Goal: Information Seeking & Learning: Find contact information

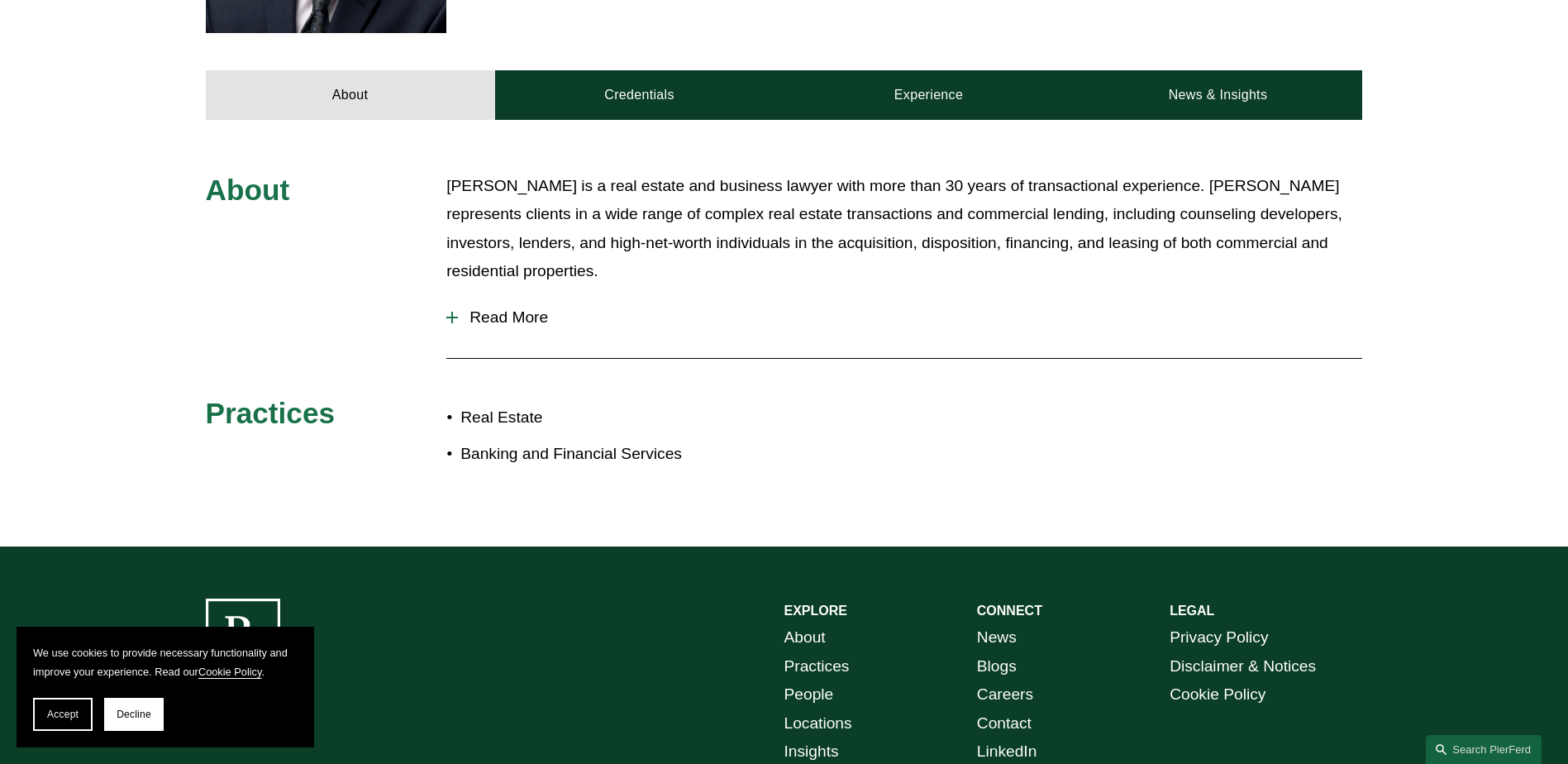
scroll to position [333, 0]
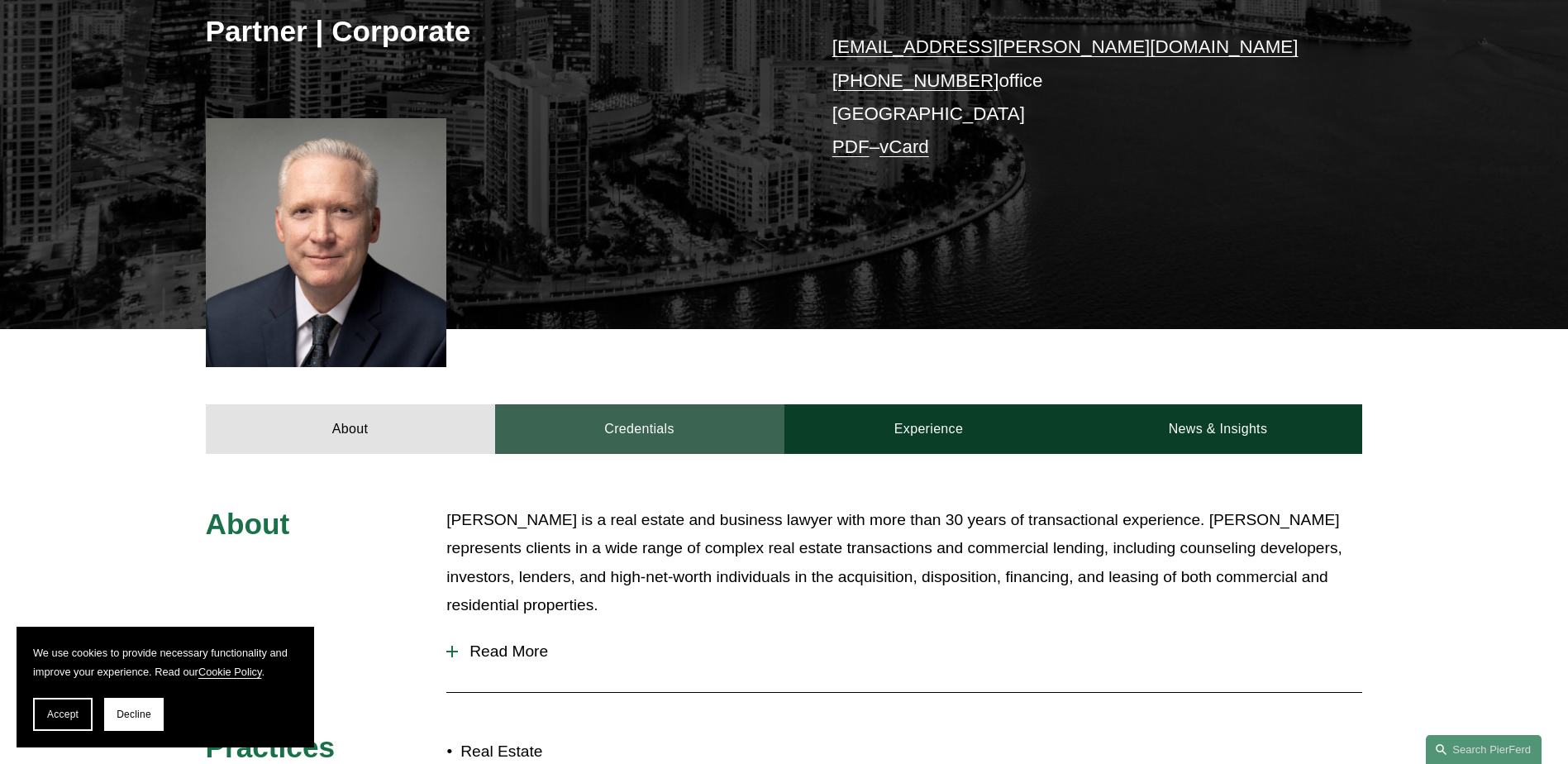
click at [634, 422] on link "Credentials" at bounding box center [639, 429] width 289 height 50
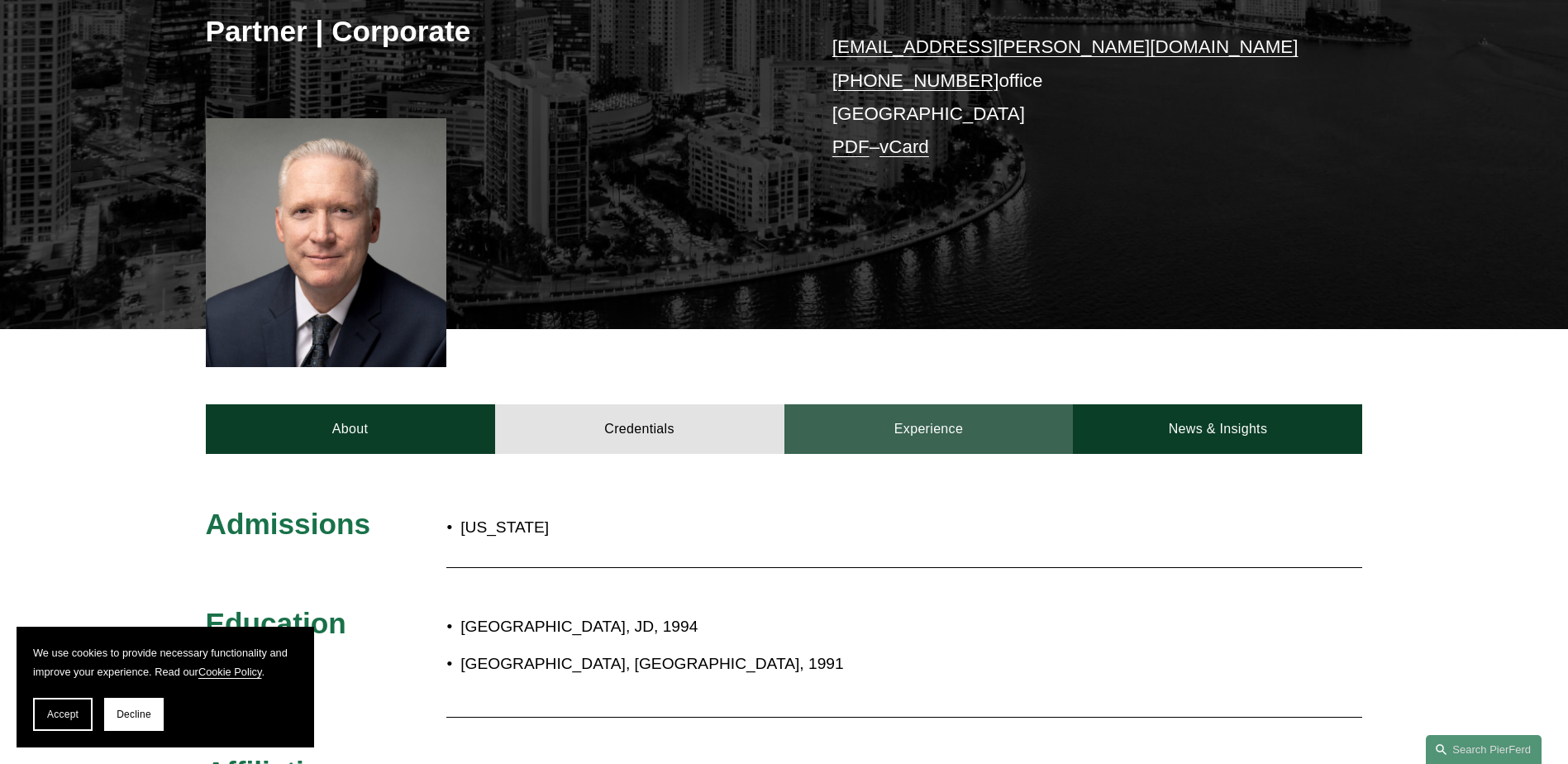
click at [910, 428] on link "Experience" at bounding box center [928, 429] width 289 height 50
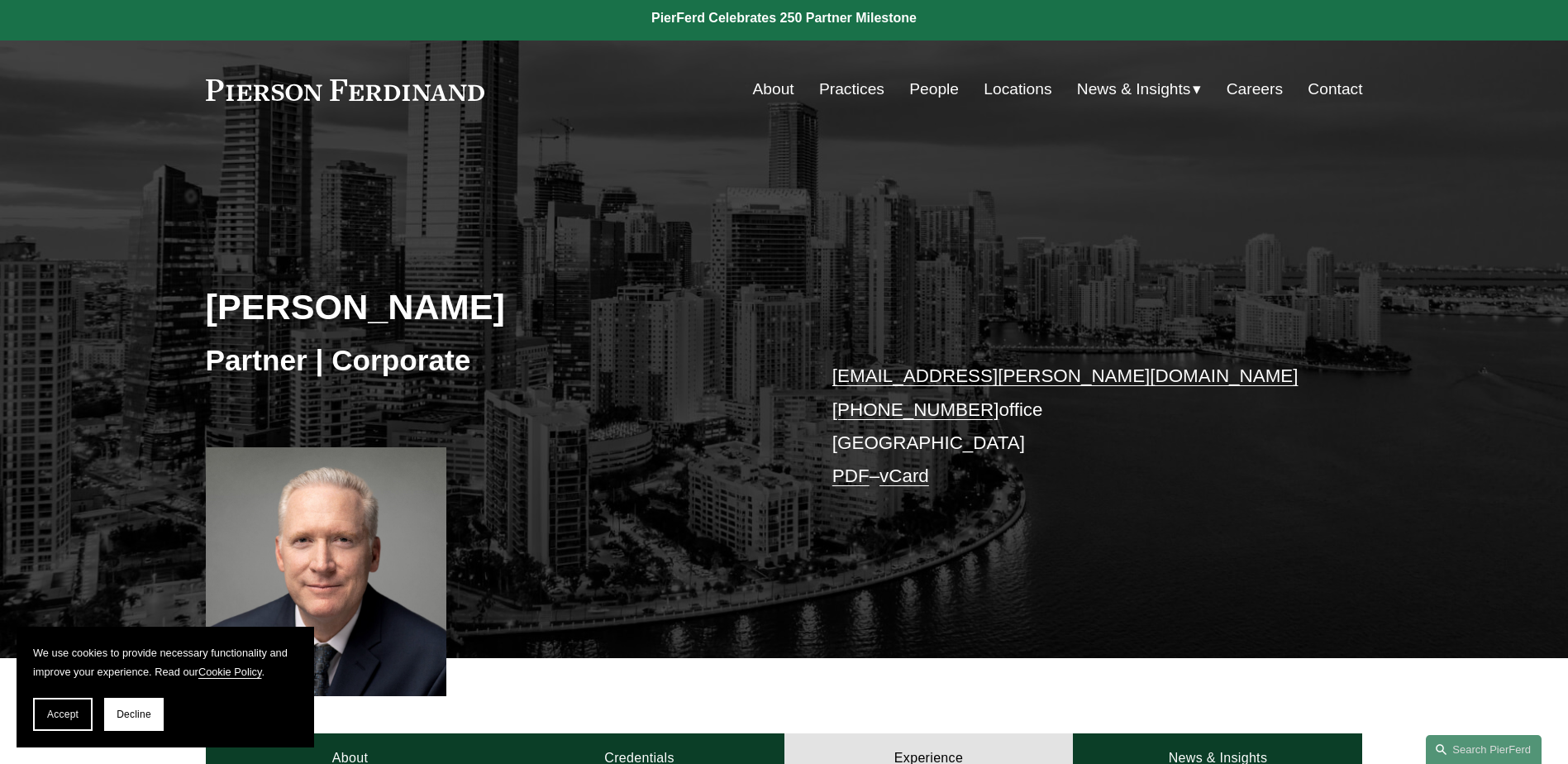
scroll to position [3, 0]
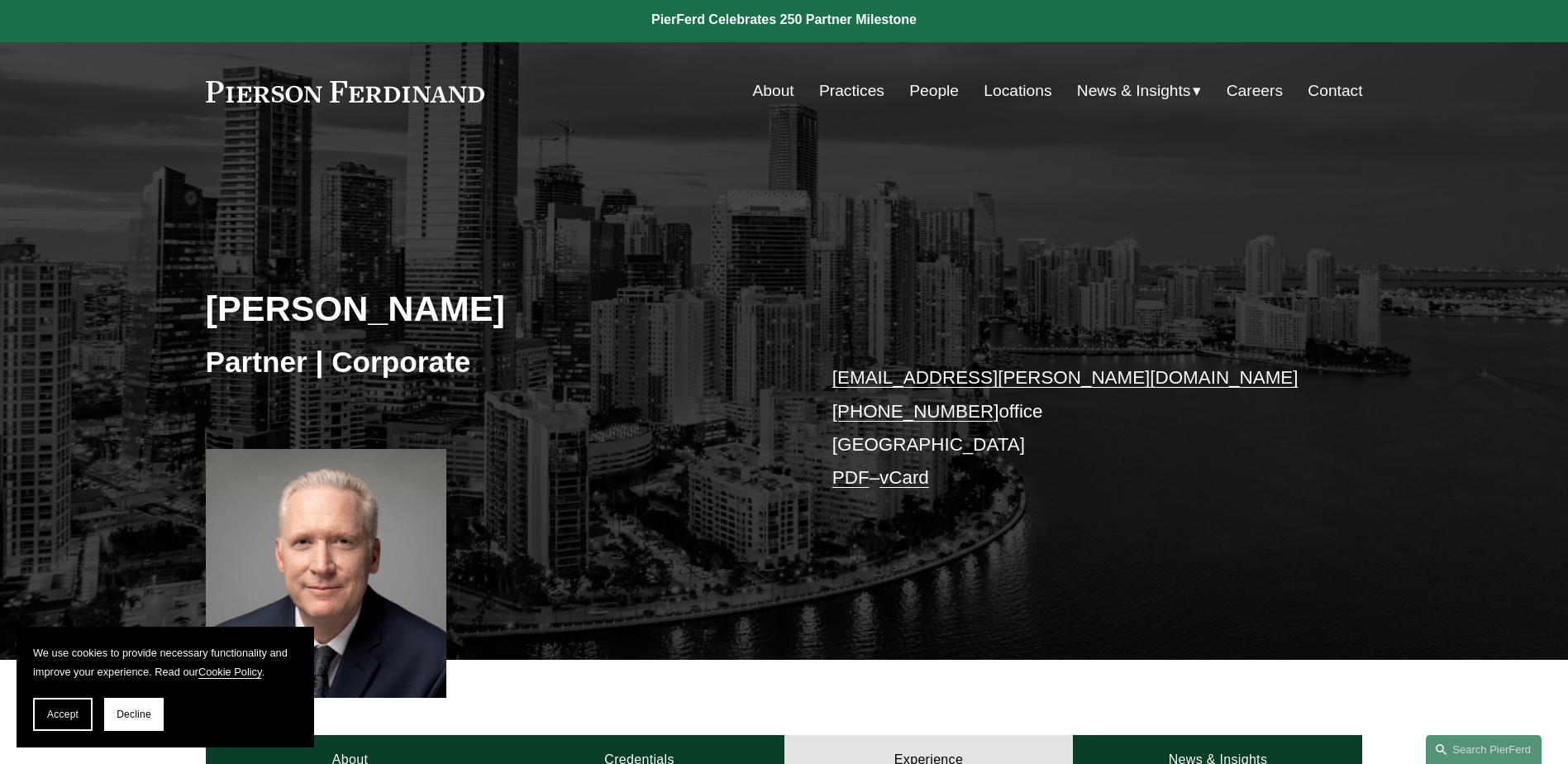
click at [843, 89] on link "Practices" at bounding box center [851, 91] width 65 height 31
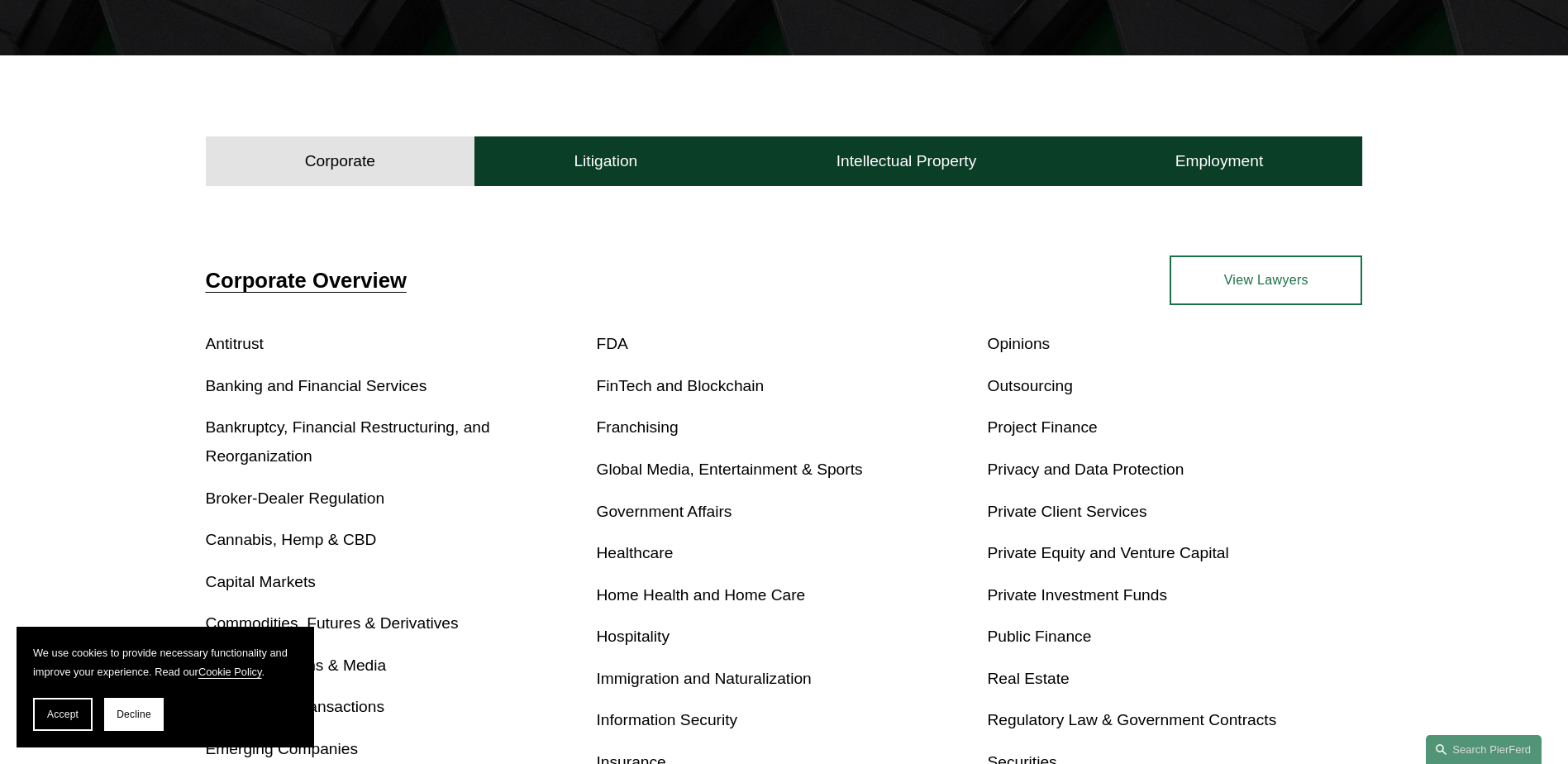
scroll to position [744, 0]
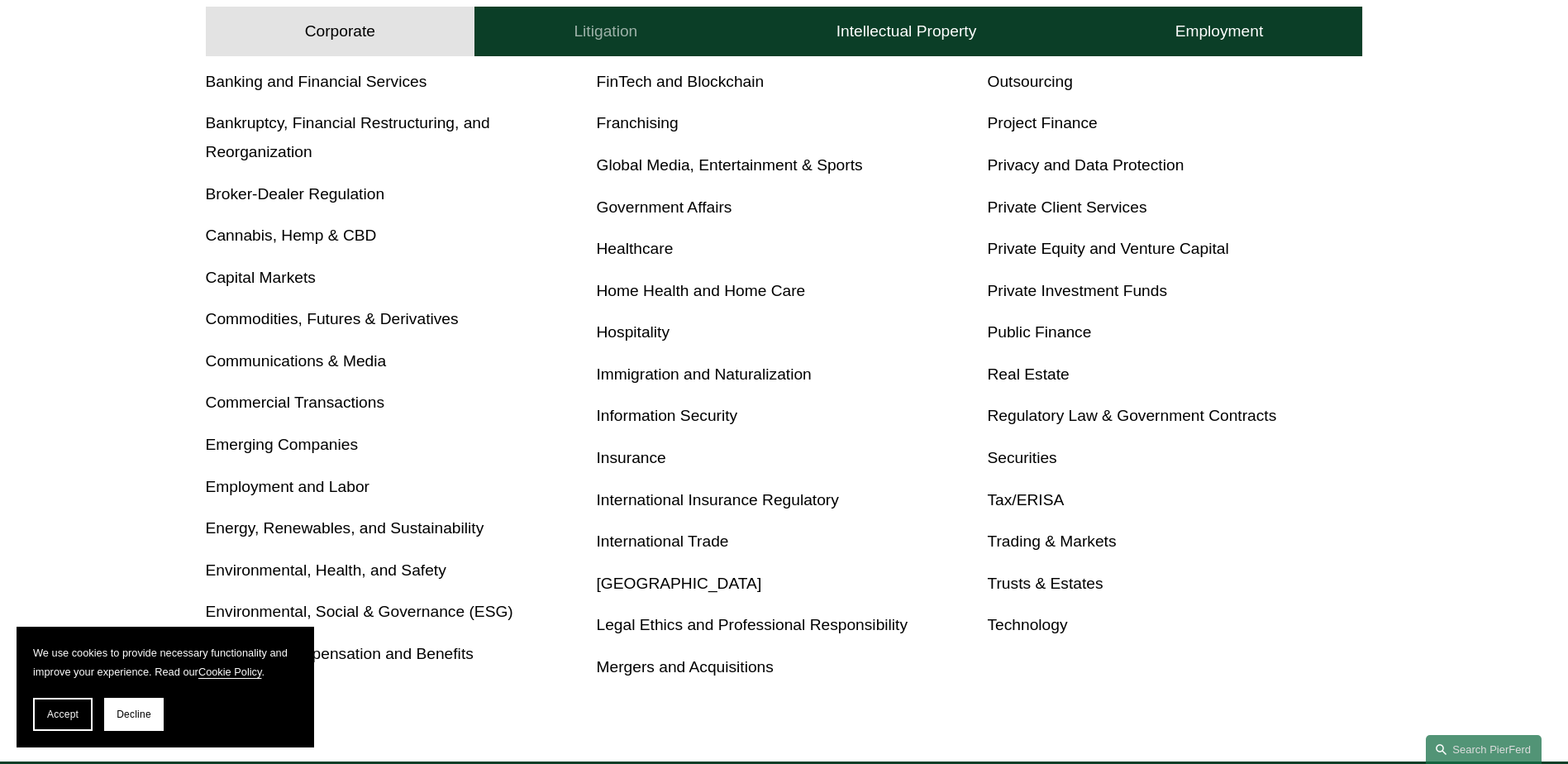
click at [594, 29] on h4 "Litigation" at bounding box center [604, 31] width 63 height 20
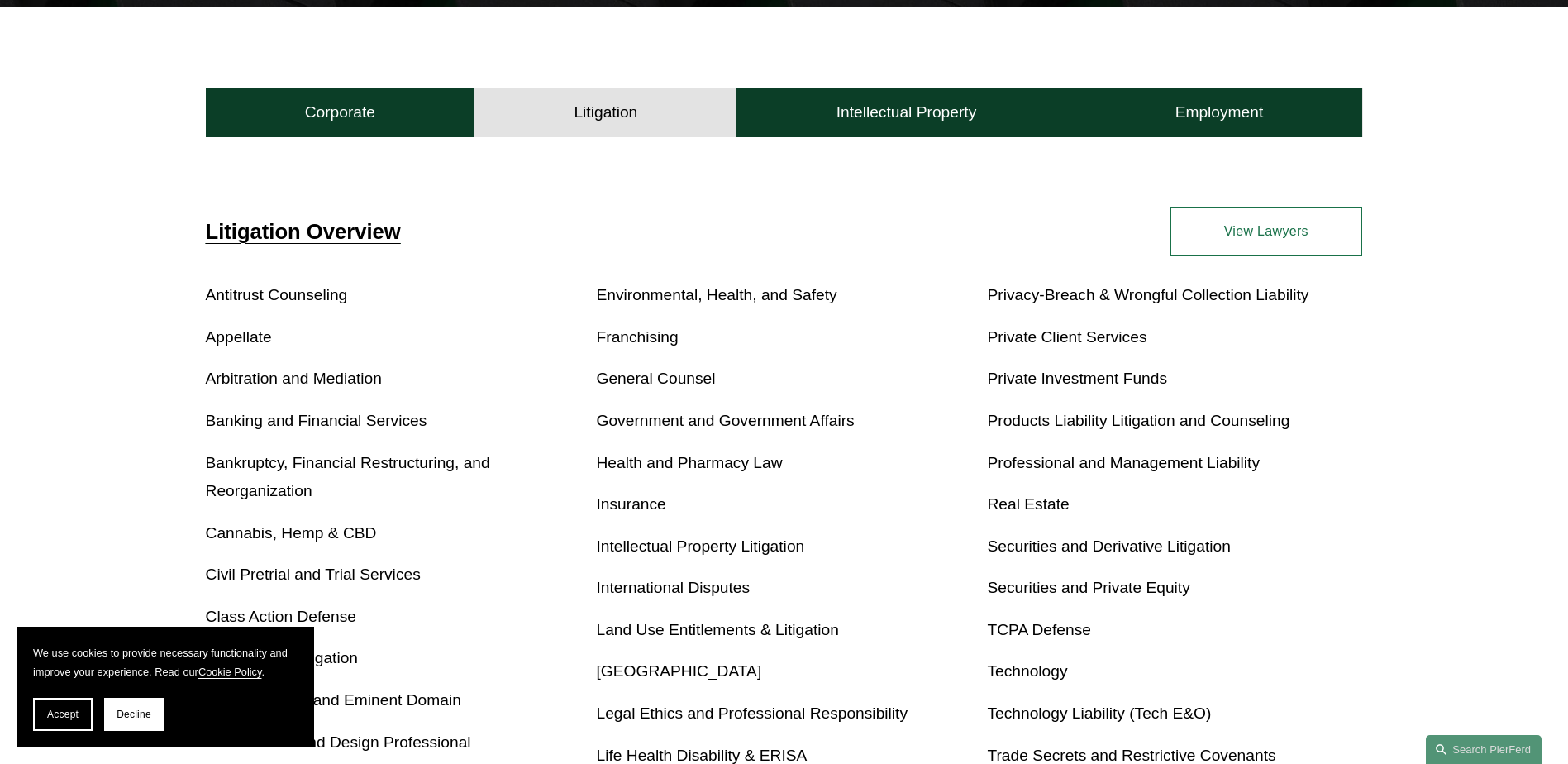
scroll to position [447, 0]
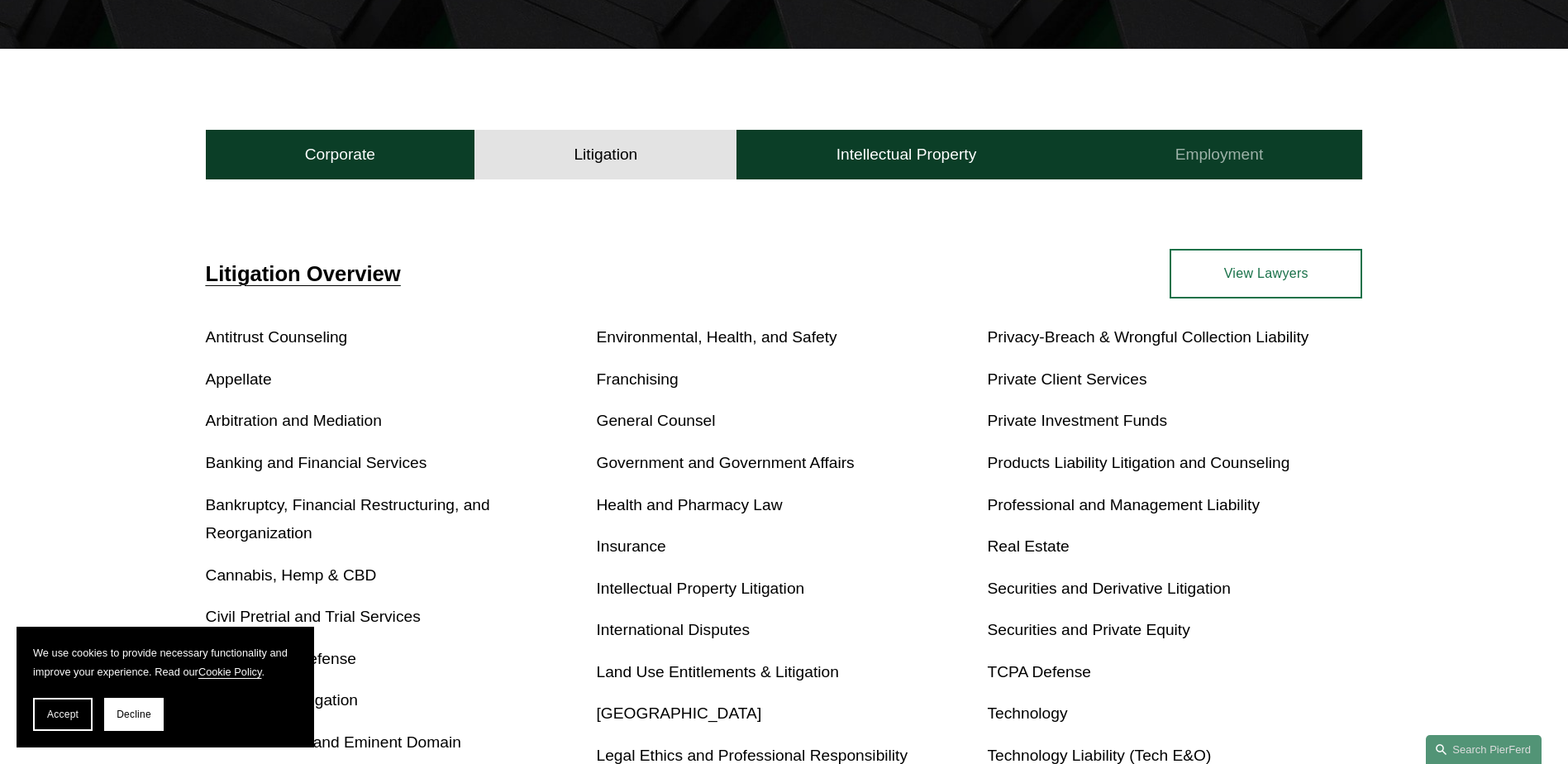
click at [1217, 169] on button "Employment" at bounding box center [1218, 154] width 287 height 50
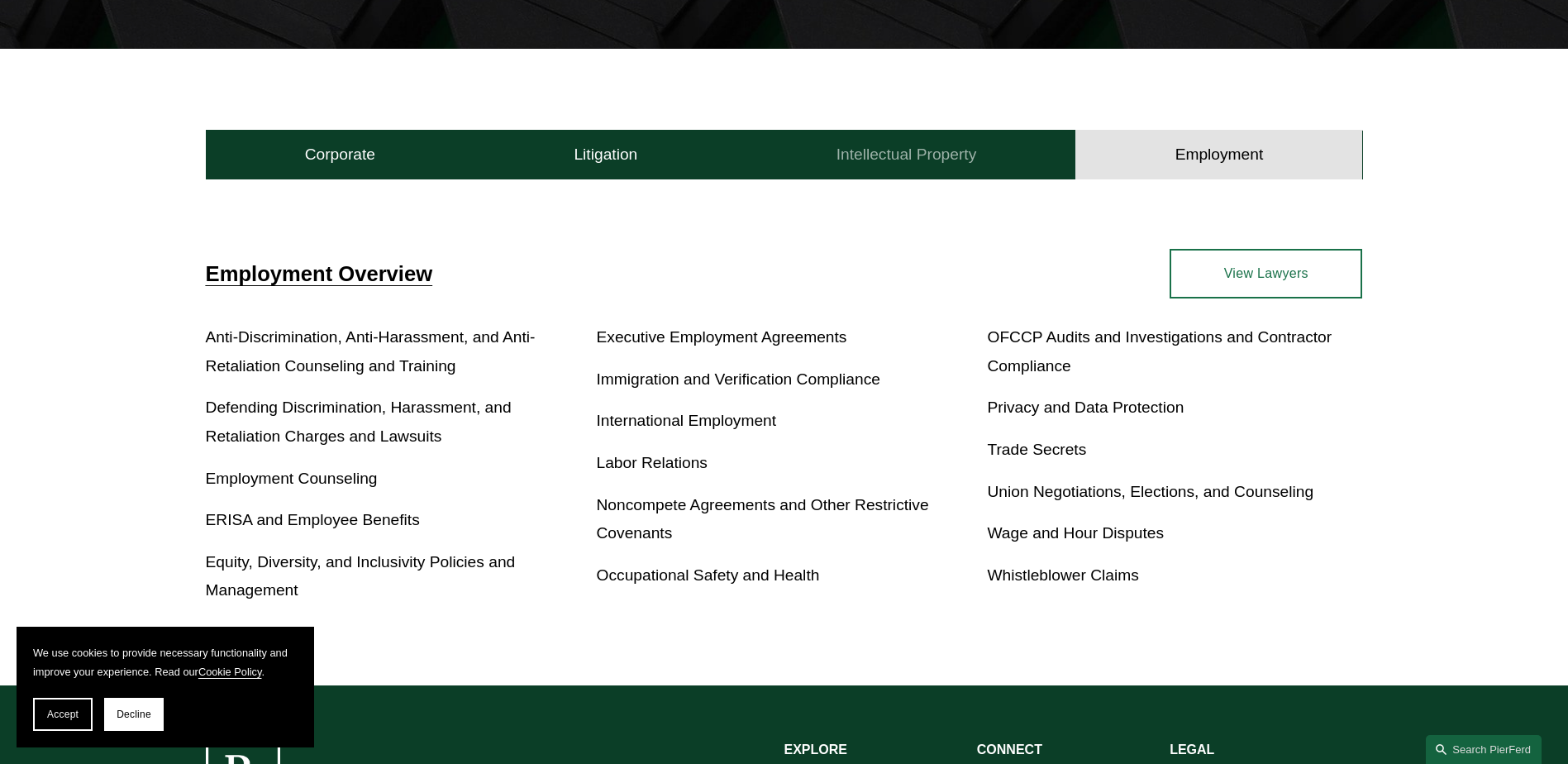
click at [915, 158] on h4 "Intellectual Property" at bounding box center [906, 155] width 140 height 20
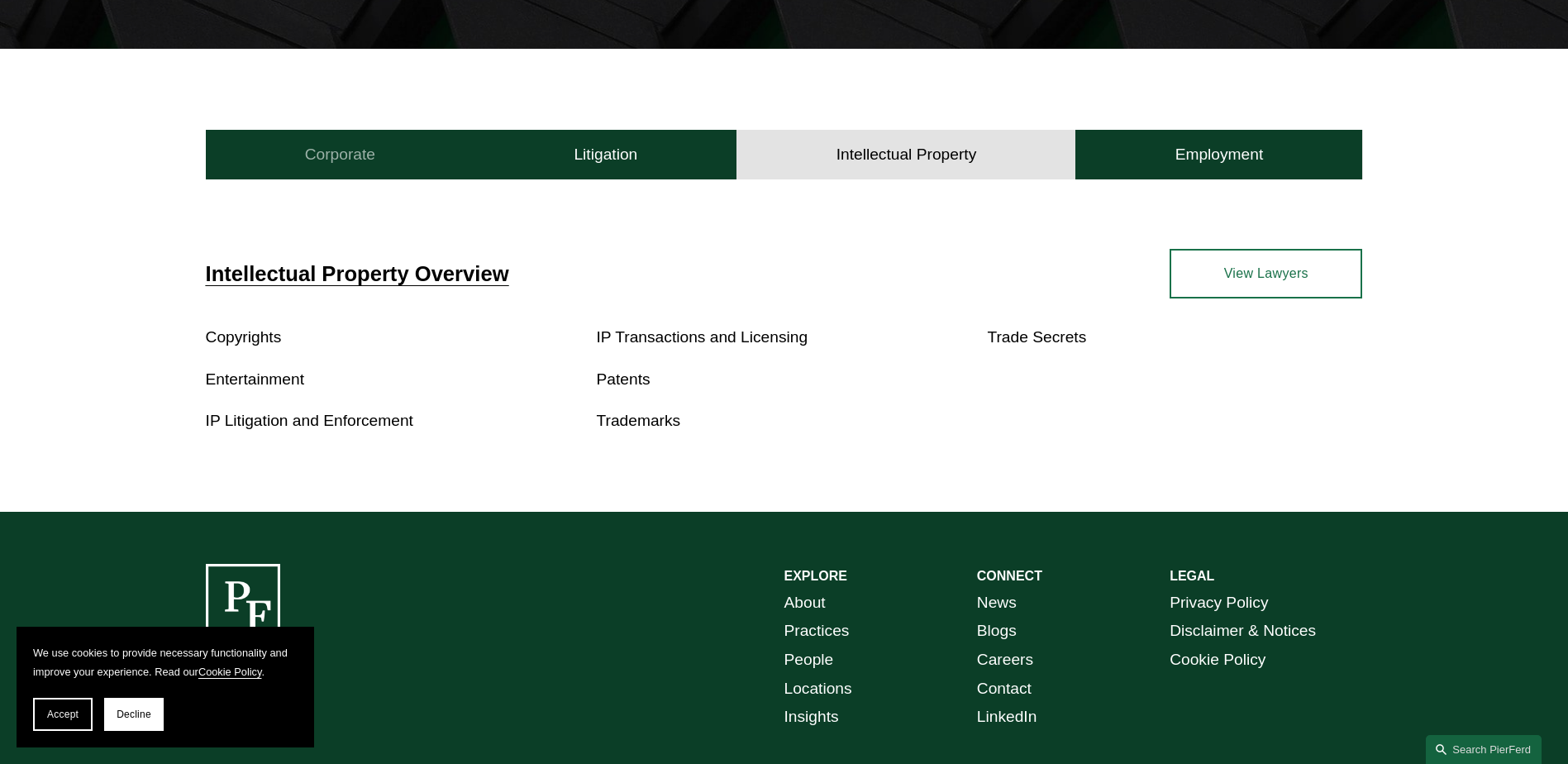
click at [324, 138] on button "Corporate" at bounding box center [340, 154] width 270 height 50
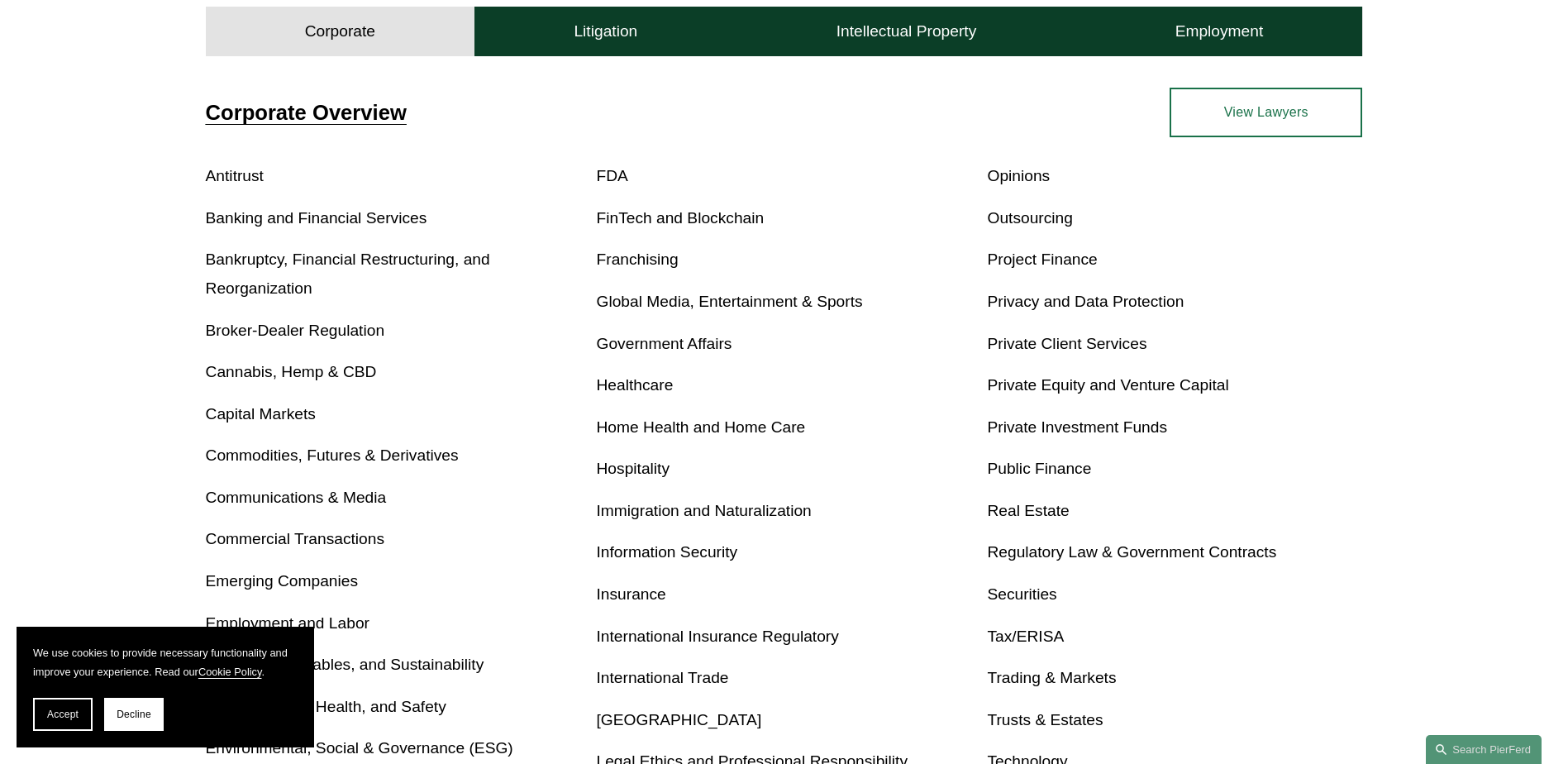
scroll to position [612, 0]
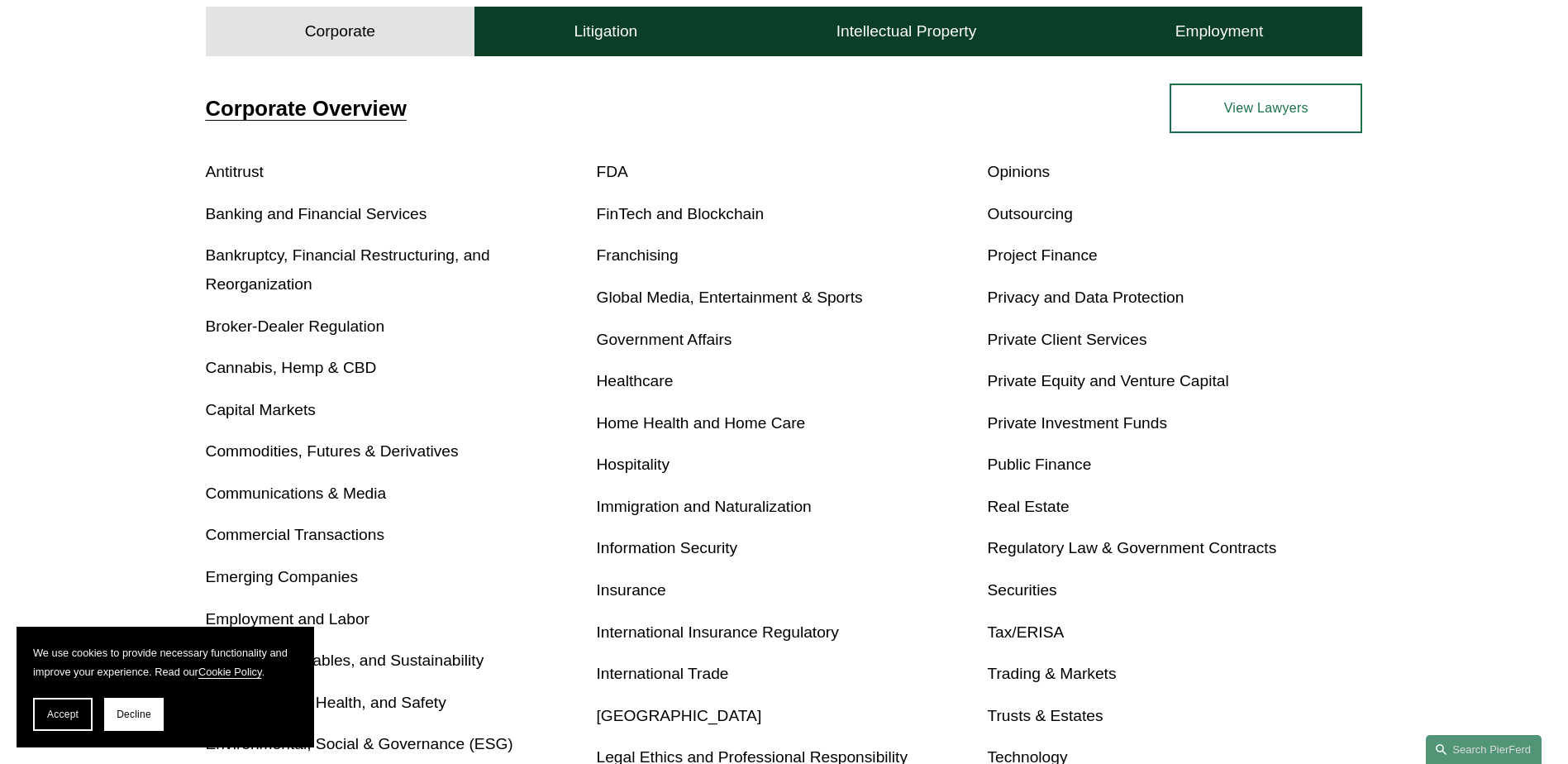
click at [1023, 515] on link "Real Estate" at bounding box center [1027, 506] width 82 height 17
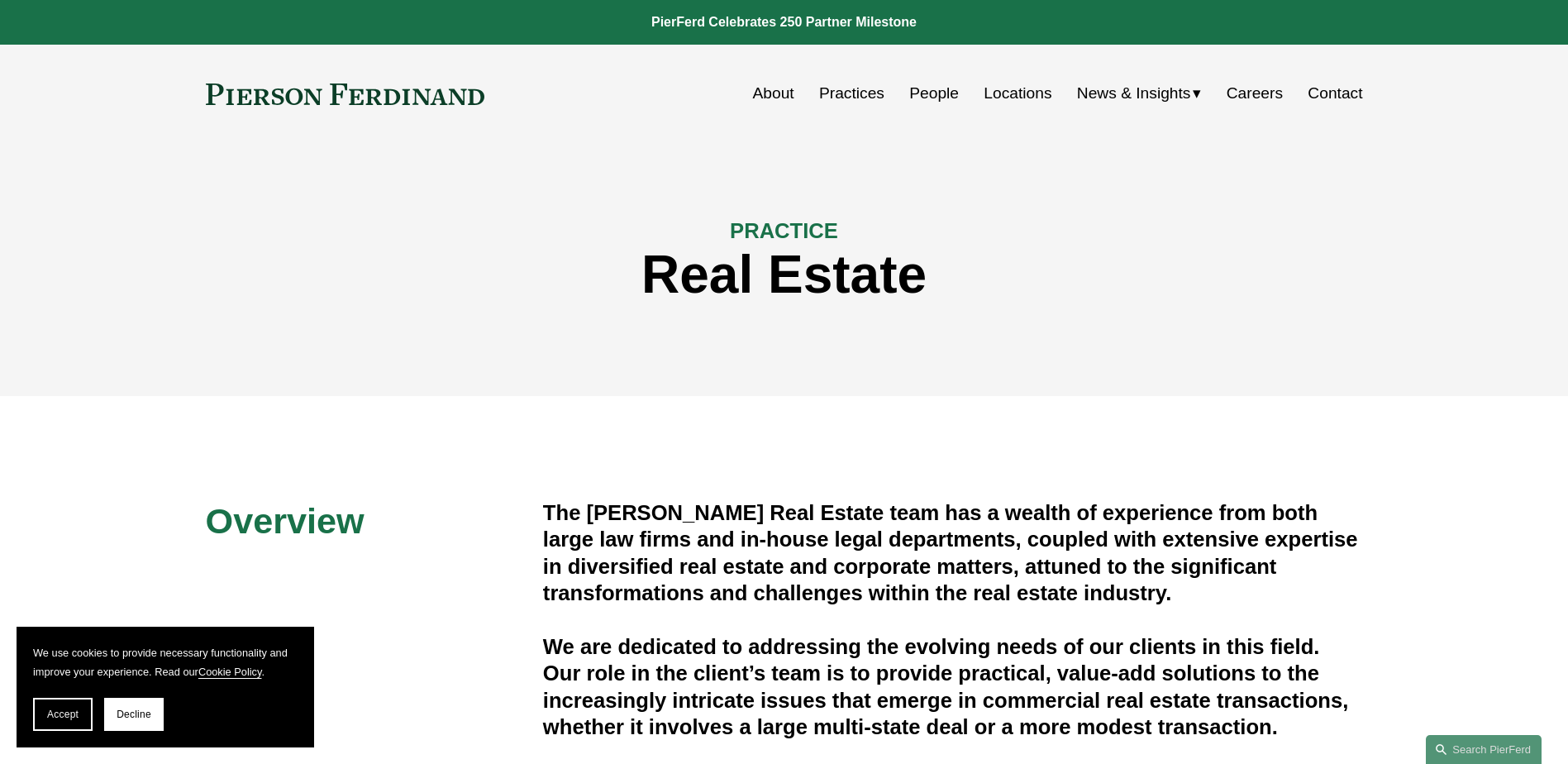
click at [921, 94] on link "People" at bounding box center [933, 94] width 50 height 31
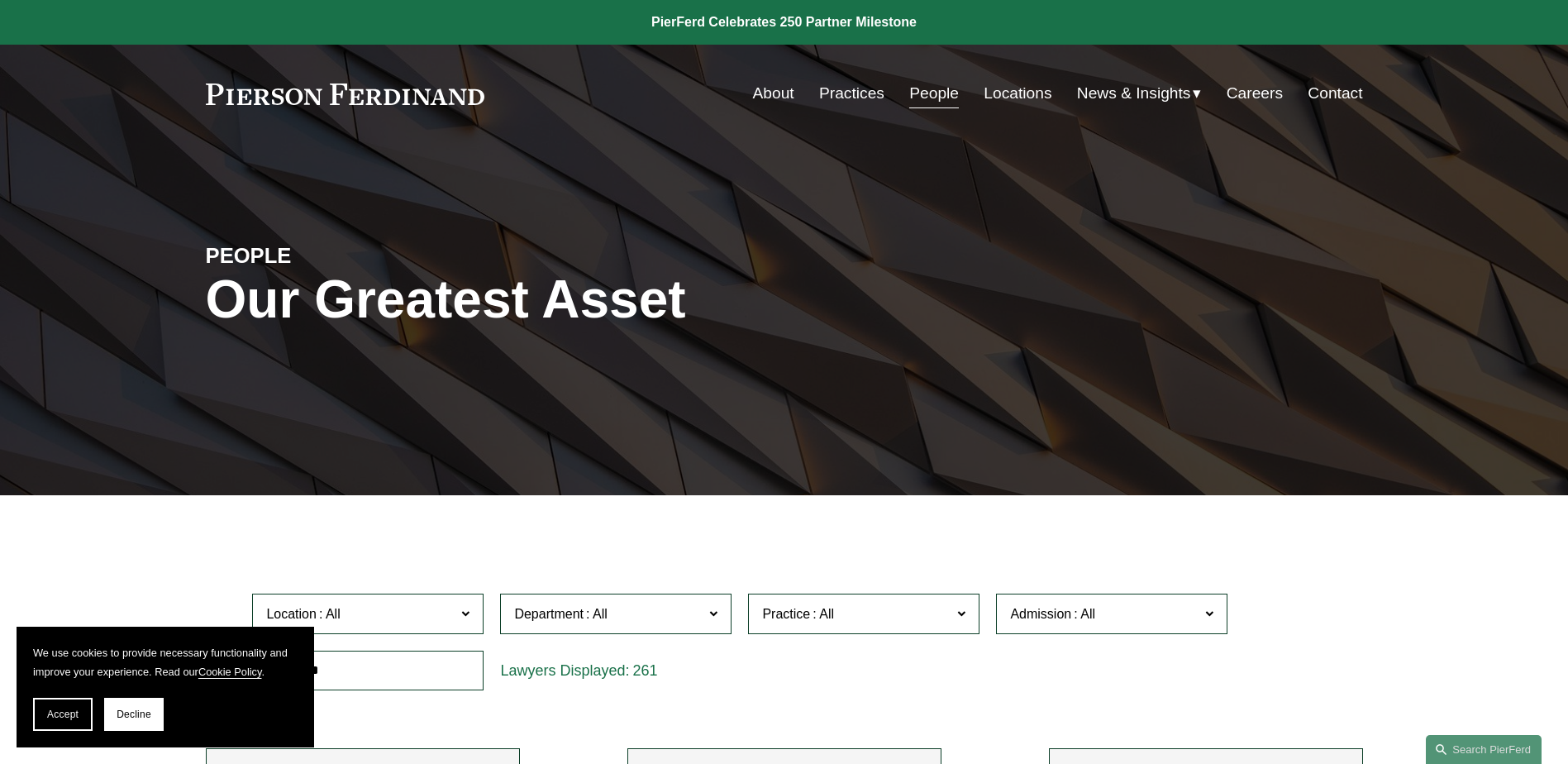
click at [1023, 88] on link "Locations" at bounding box center [1017, 94] width 68 height 31
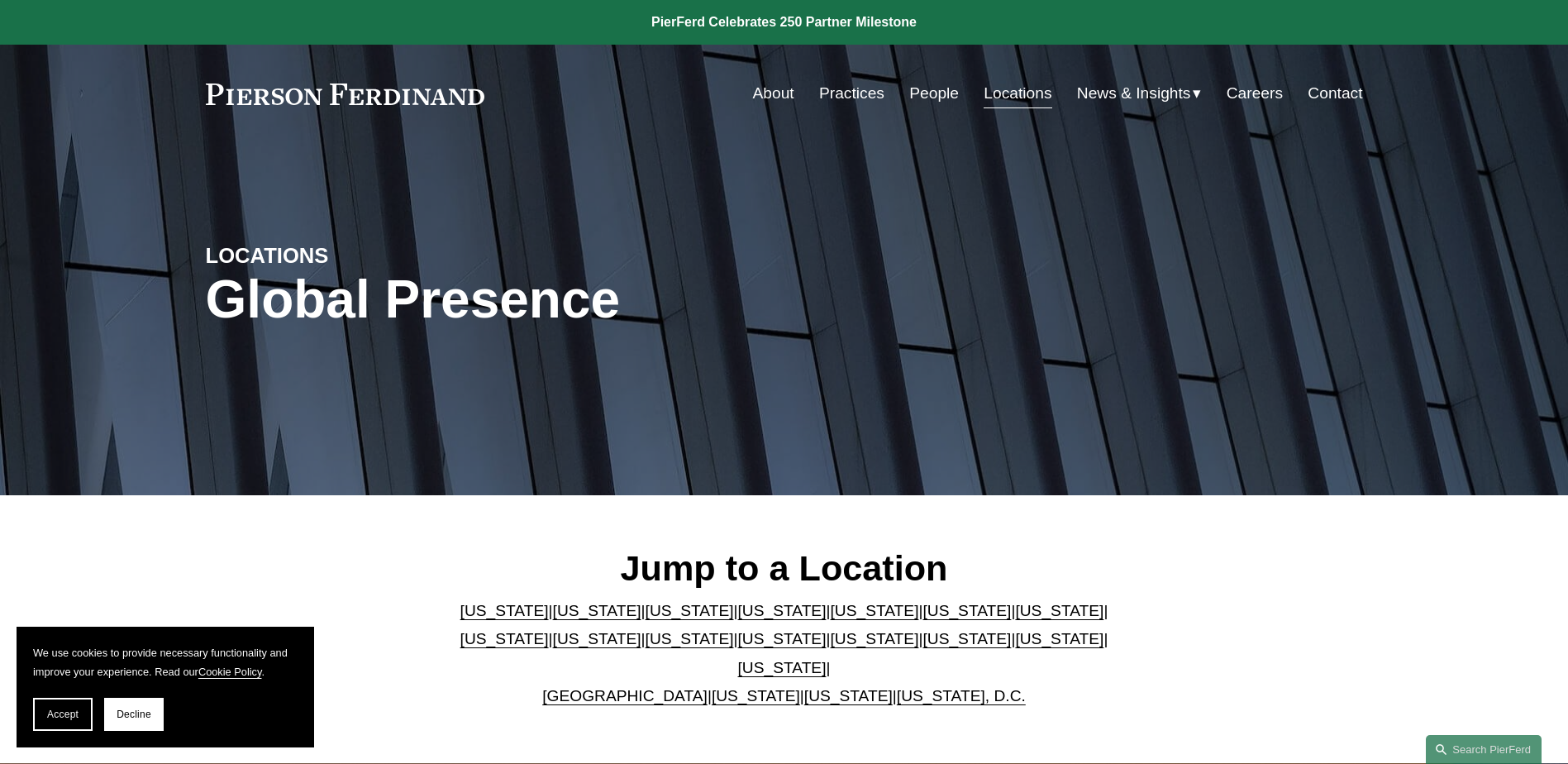
click at [830, 619] on link "[US_STATE]" at bounding box center [874, 610] width 88 height 17
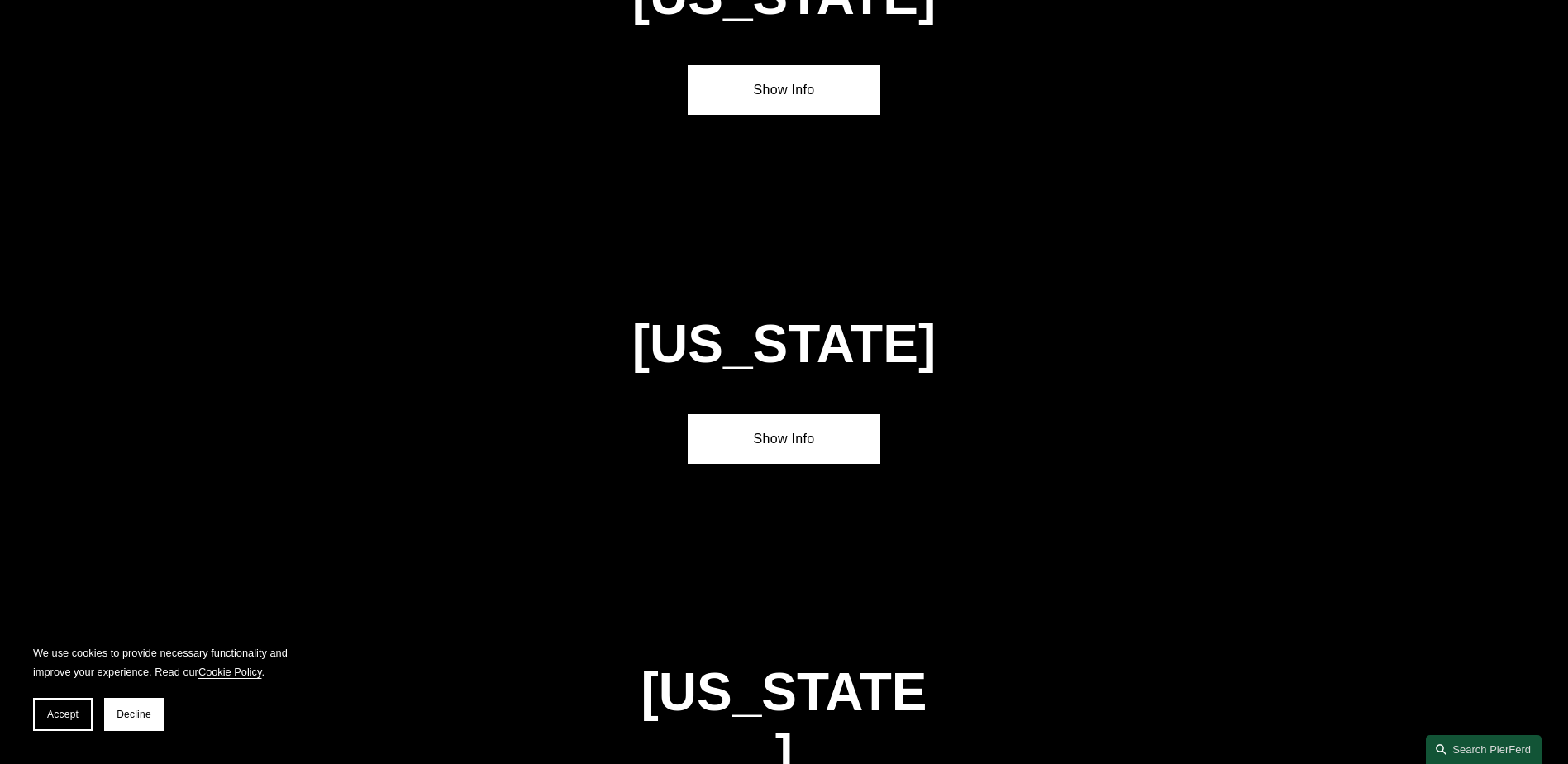
scroll to position [2143, 0]
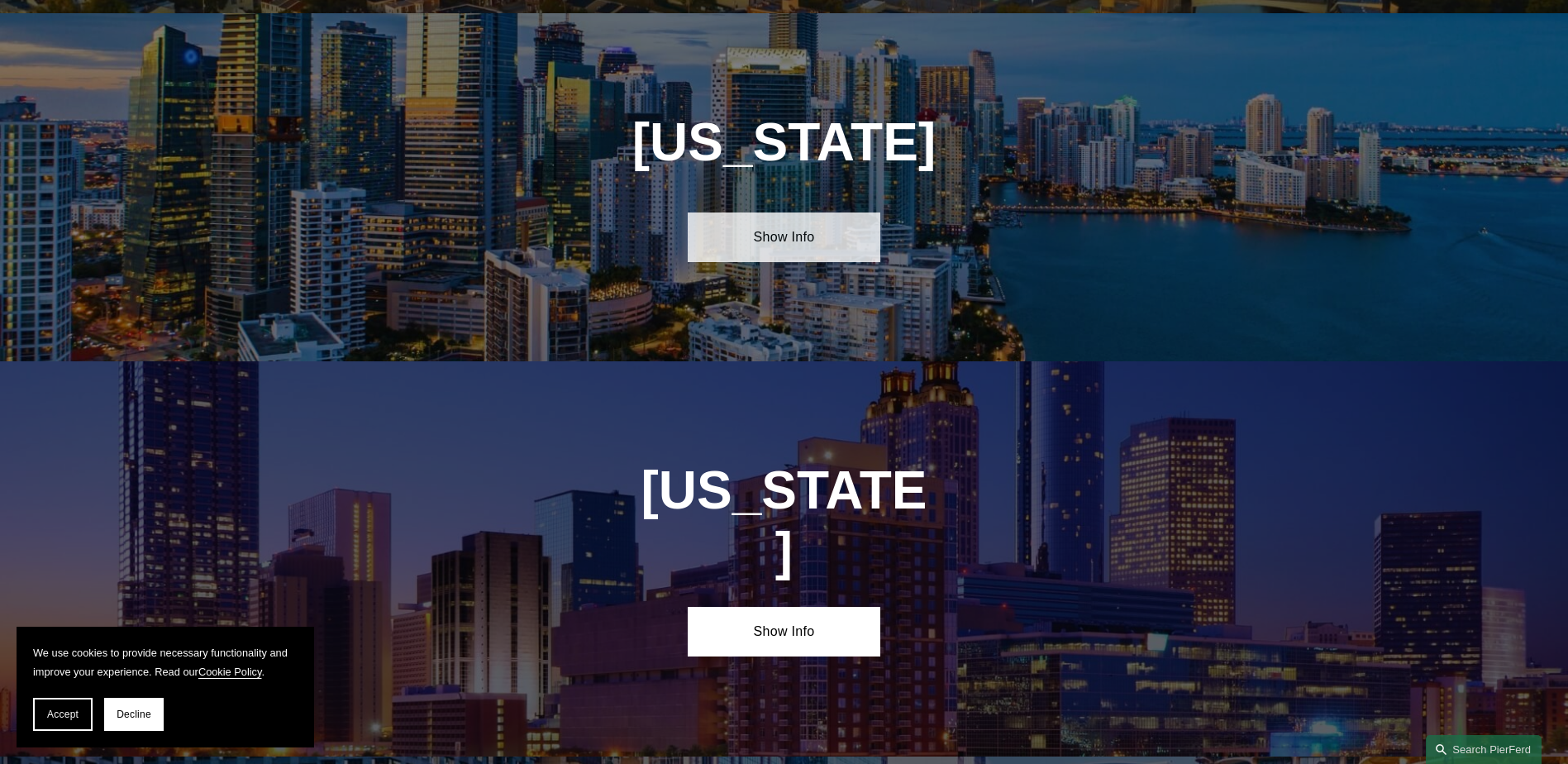
click at [775, 218] on link "Show Info" at bounding box center [784, 238] width 193 height 50
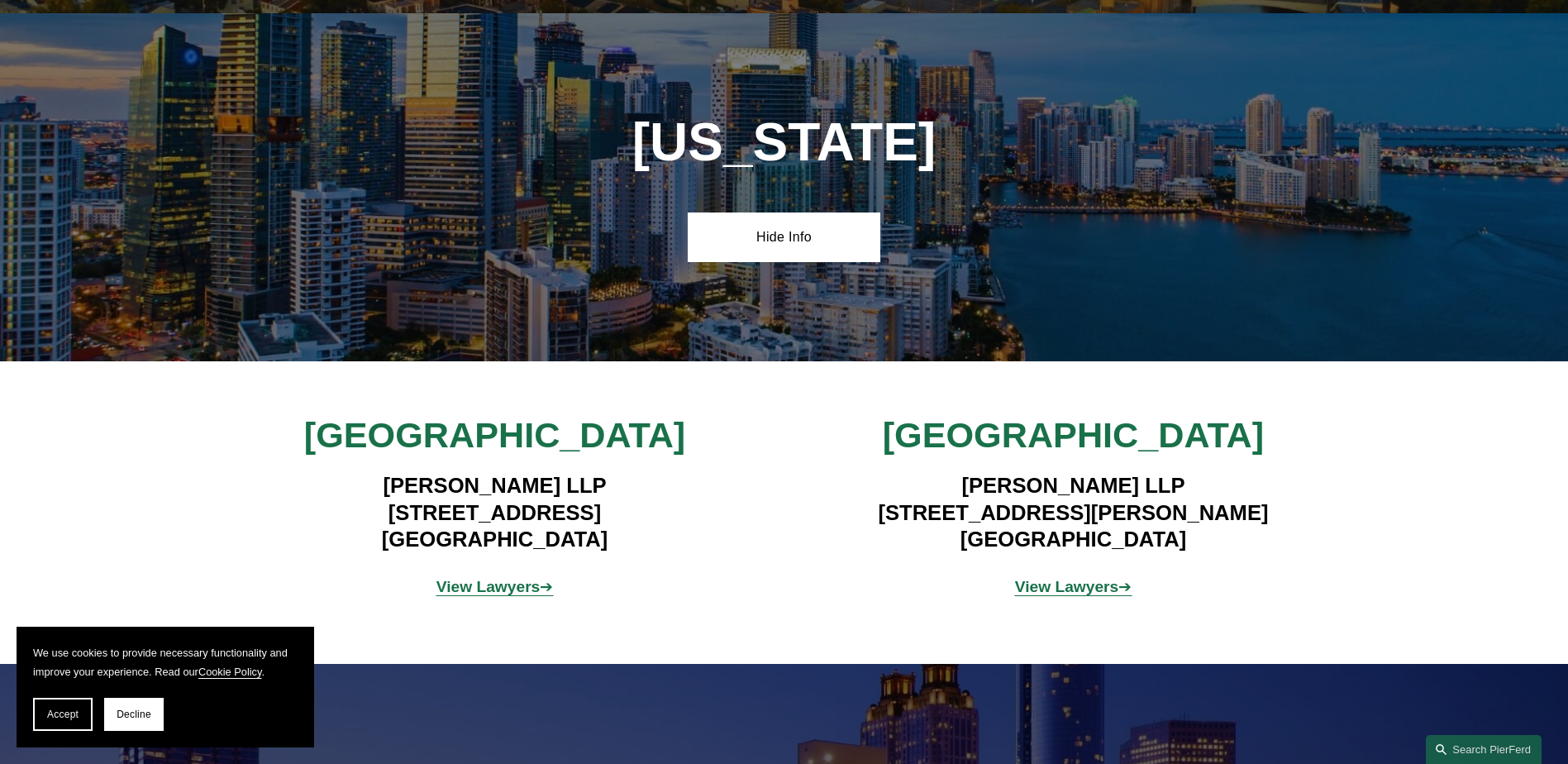
click at [508, 578] on strong "View Lawyers" at bounding box center [489, 586] width 105 height 17
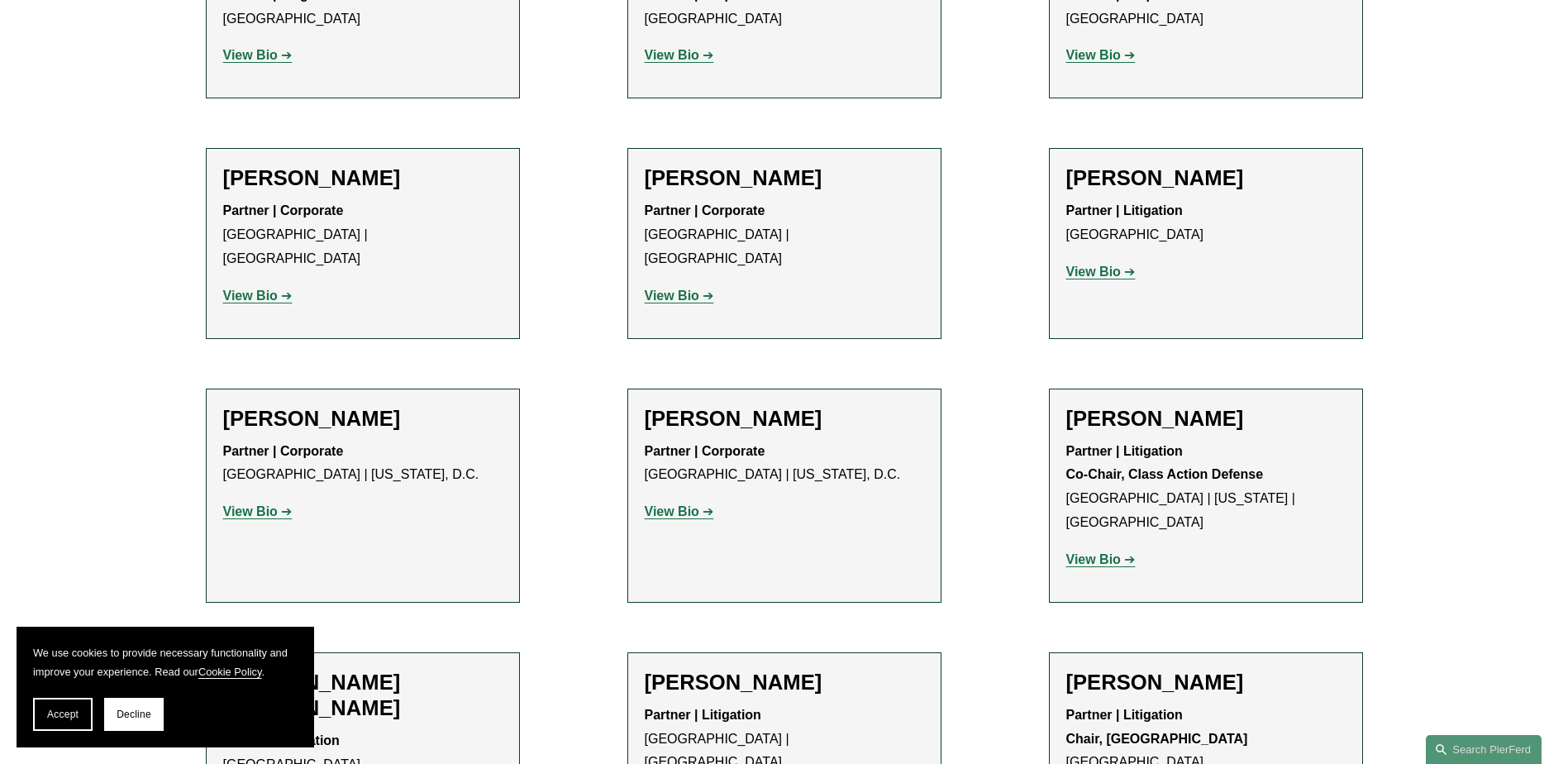
scroll to position [1472, 0]
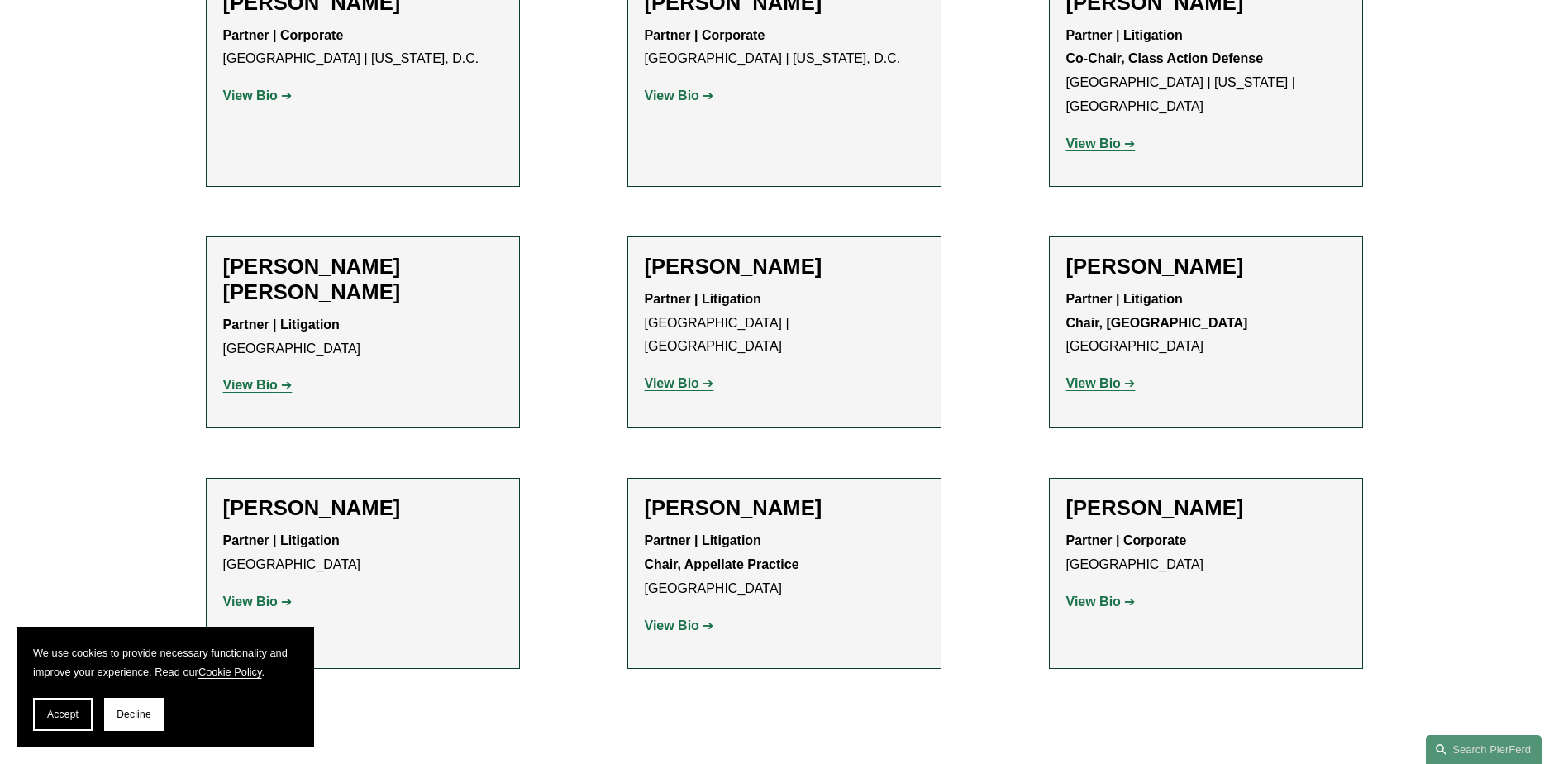
click at [1093, 495] on h2 "[PERSON_NAME]" at bounding box center [1206, 508] width 280 height 26
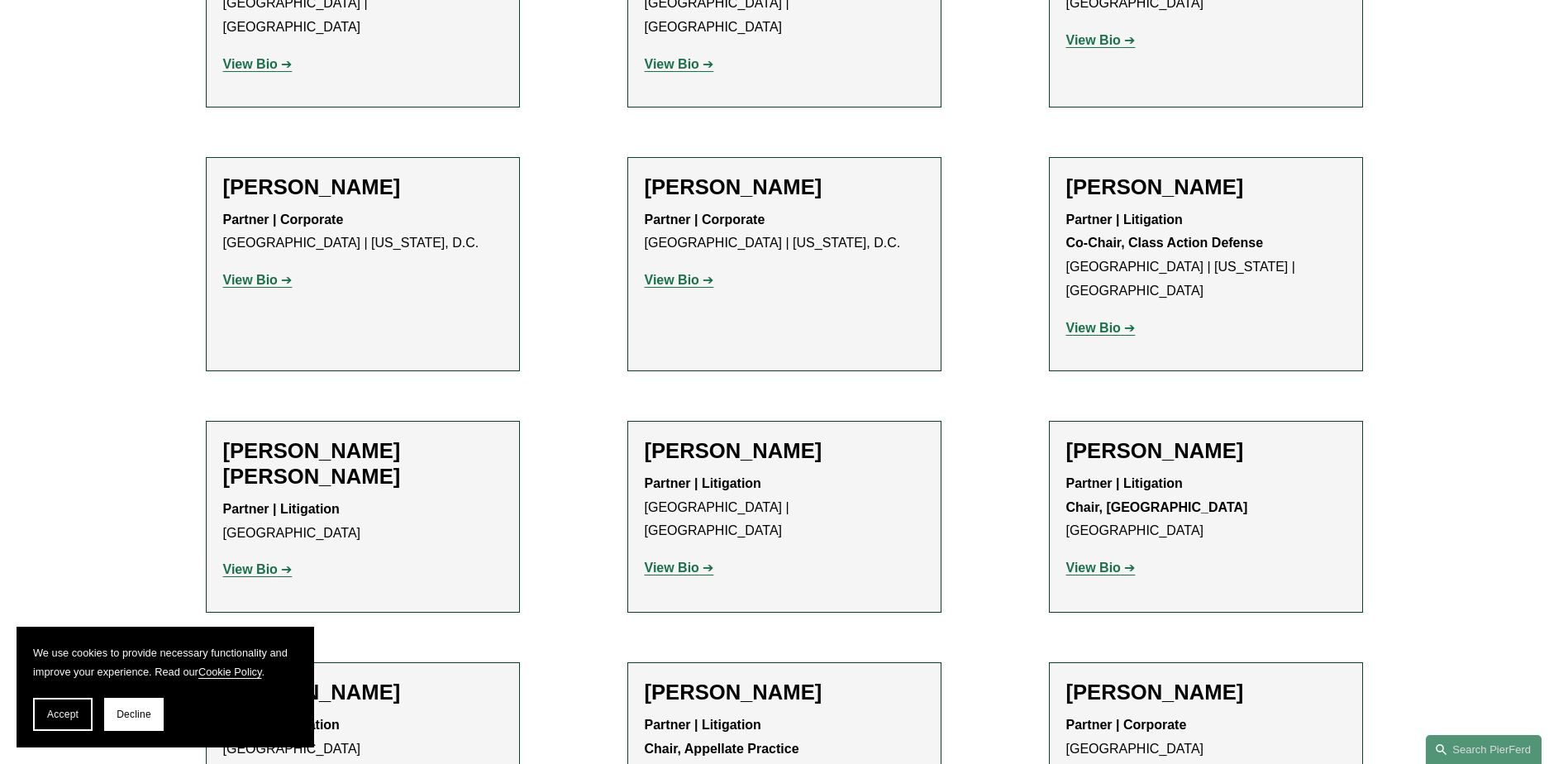
scroll to position [976, 0]
